Goal: Information Seeking & Learning: Check status

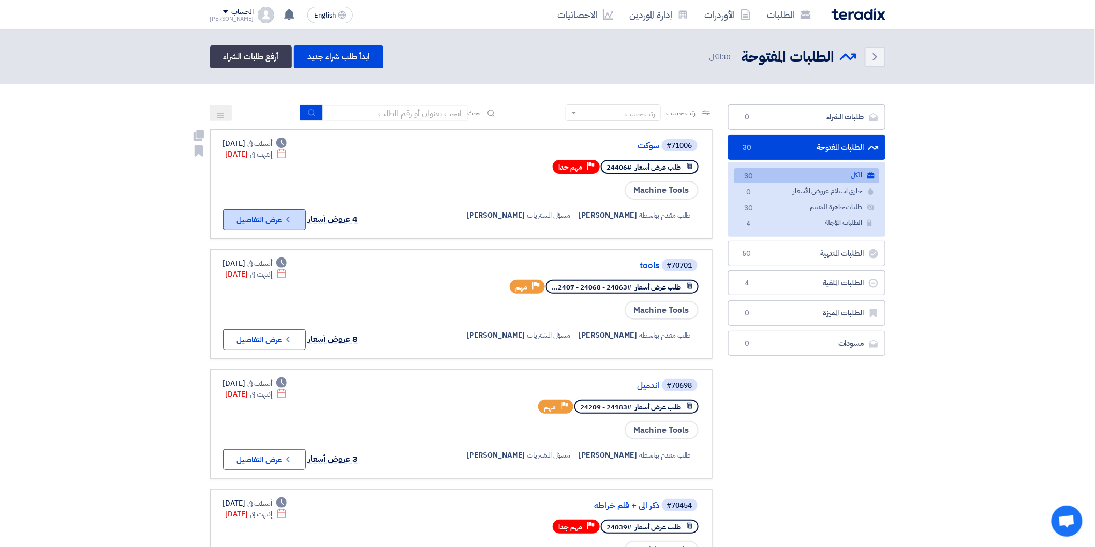
click at [299, 219] on button "Check details عرض التفاصيل" at bounding box center [264, 220] width 83 height 21
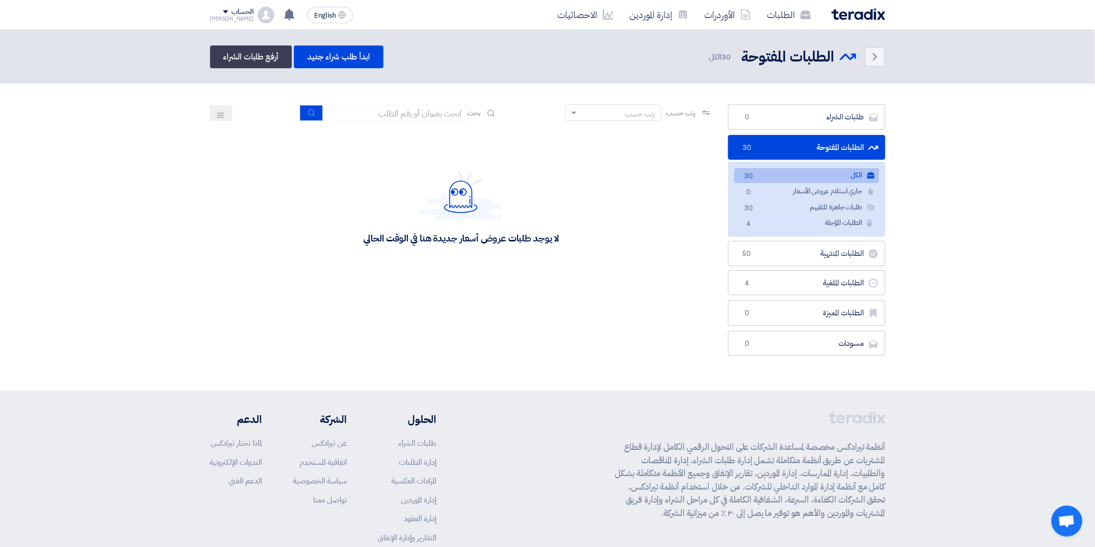
click at [851, 175] on link "الكل الكل 30" at bounding box center [806, 175] width 145 height 15
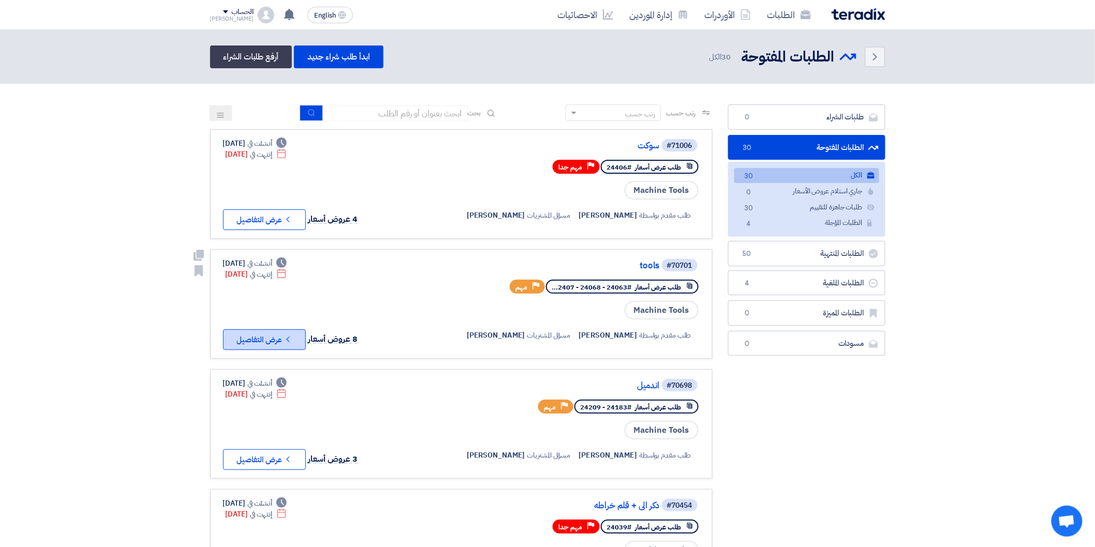
click at [295, 340] on button "Check details عرض التفاصيل" at bounding box center [264, 340] width 83 height 21
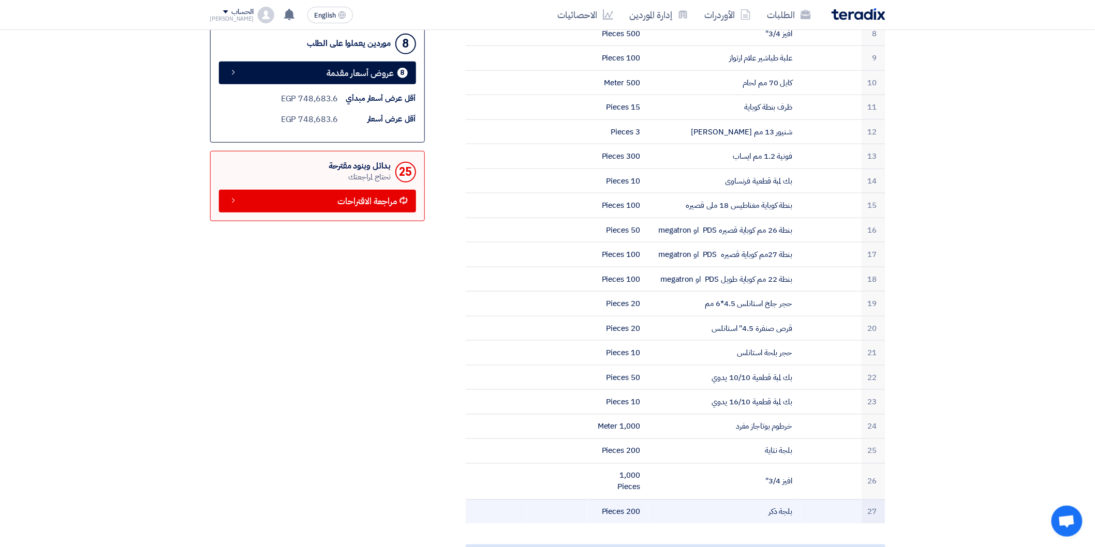
scroll to position [575, 0]
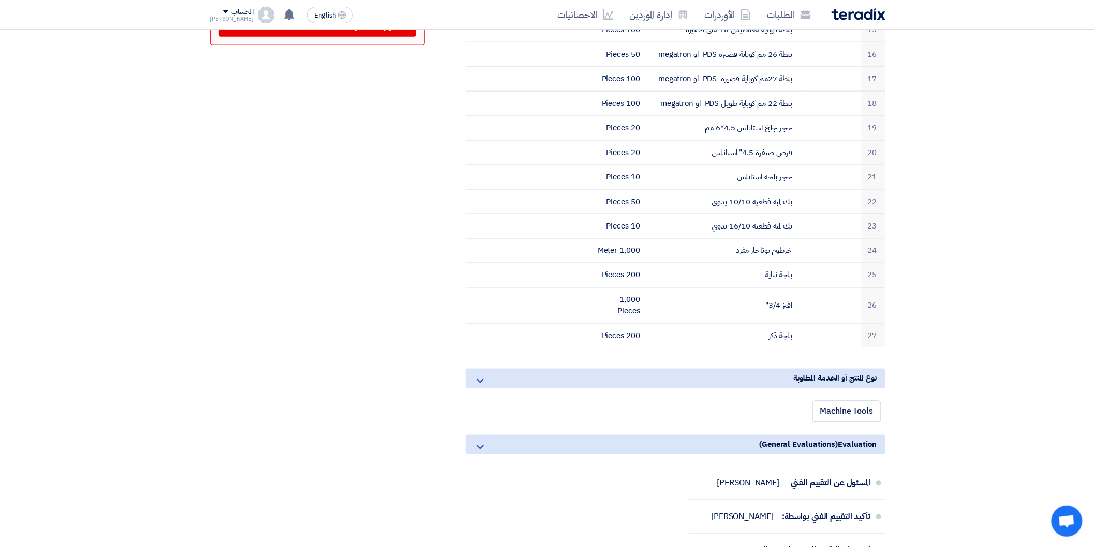
click at [456, 237] on div "tools # الكود/الموديل البيان/الوصف الكمية المرفقات كود/تعليق داخلي 1 شكلاين علا…" at bounding box center [663, 304] width 461 height 1420
drag, startPoint x: 456, startPoint y: 237, endPoint x: 752, endPoint y: 192, distance: 298.9
click at [741, 190] on td "بك لمبة قطعية 10/10 يدوي" at bounding box center [724, 201] width 152 height 25
drag, startPoint x: 1056, startPoint y: 165, endPoint x: 1043, endPoint y: 171, distance: 14.3
click at [1052, 166] on section "tools # الكود/الموديل البيان/الوصف الكمية المرفقات كود/تعليق داخلي 1 شكلاين علا…" at bounding box center [547, 318] width 1095 height 1490
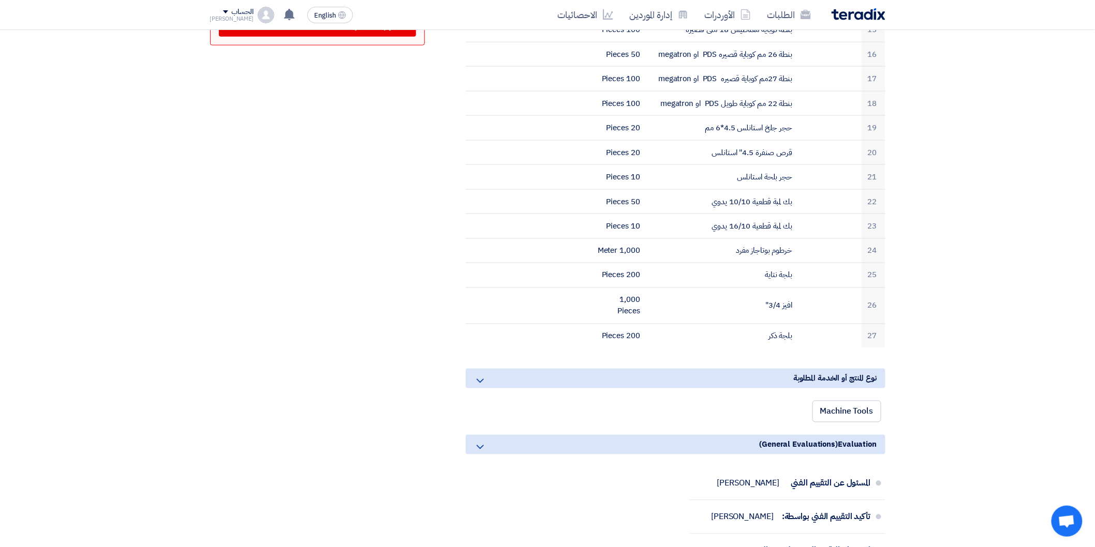
drag, startPoint x: 1043, startPoint y: 171, endPoint x: 95, endPoint y: 236, distance: 950.7
click at [94, 236] on section "tools # الكود/الموديل البيان/الوصف الكمية المرفقات كود/تعليق داخلي 1 شكلاين علا…" at bounding box center [547, 318] width 1095 height 1490
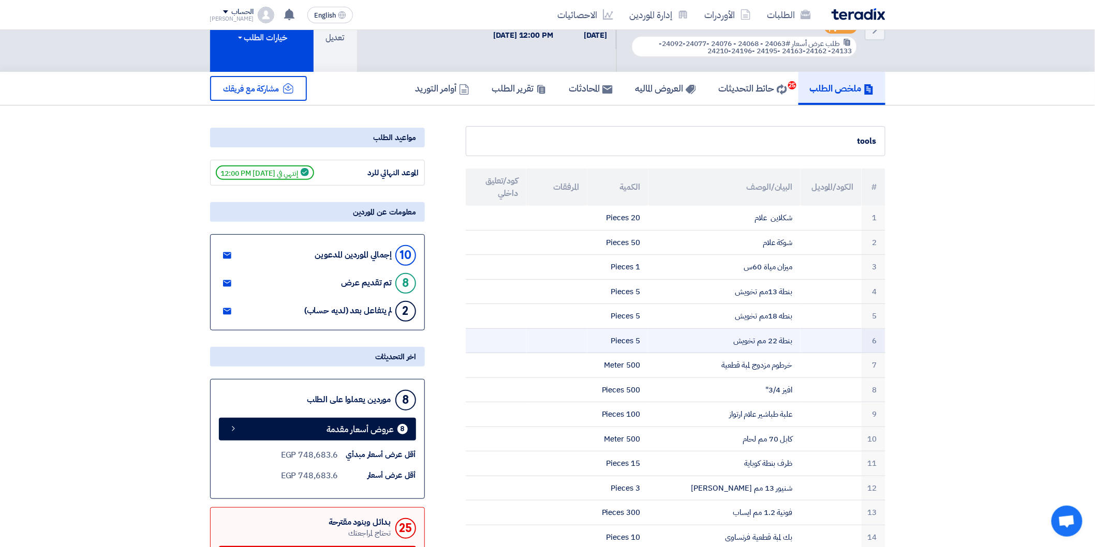
scroll to position [0, 0]
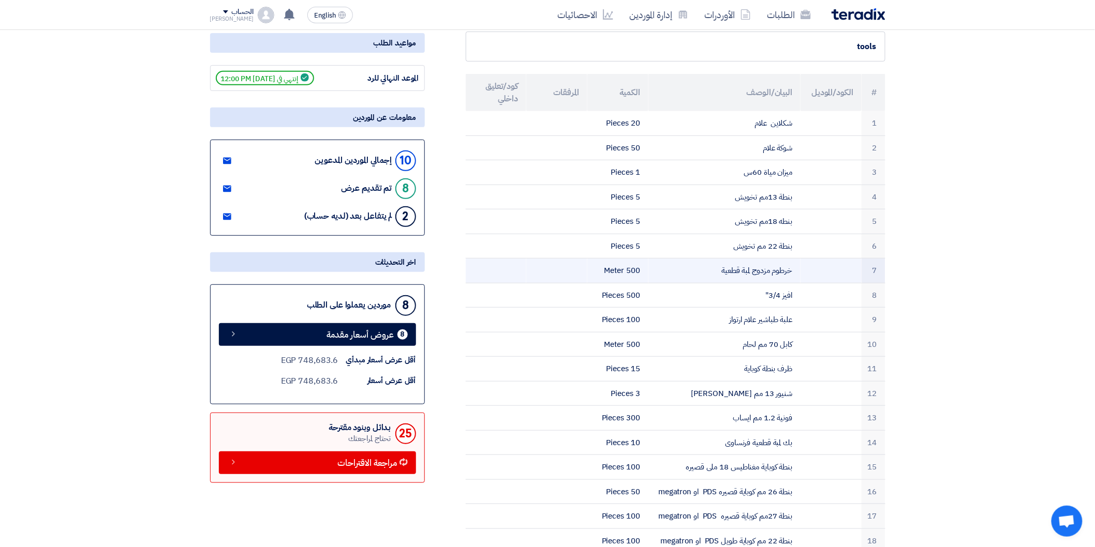
scroll to position [115, 0]
